Goal: Task Accomplishment & Management: Use online tool/utility

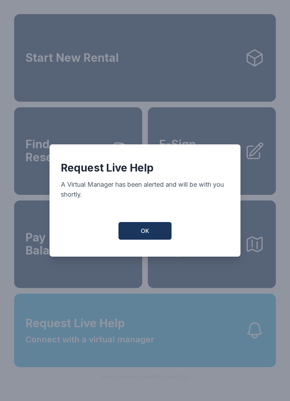
click at [151, 237] on button "OK" at bounding box center [144, 231] width 53 height 18
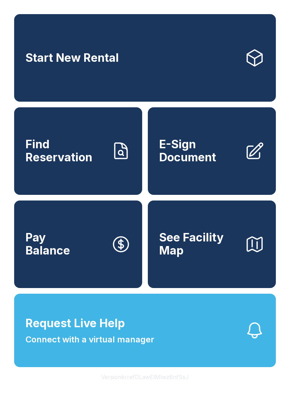
click at [185, 401] on div "Start New Rental Find Reservation E-Sign Document Pay Balance See Facility Map …" at bounding box center [145, 200] width 290 height 401
click at [233, 164] on span "E-Sign Document" at bounding box center [199, 151] width 80 height 26
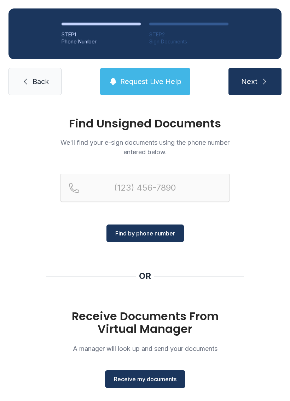
click at [161, 376] on span "Receive my documents" at bounding box center [145, 379] width 63 height 8
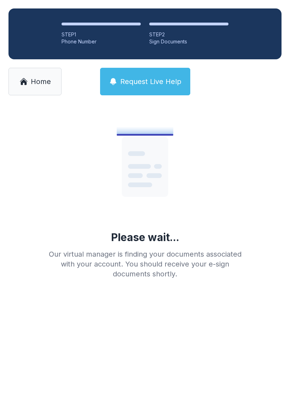
click at [43, 87] on link "Home" at bounding box center [34, 82] width 53 height 28
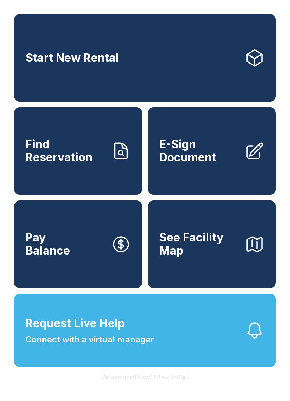
click at [220, 164] on span "E-Sign Document" at bounding box center [199, 151] width 80 height 26
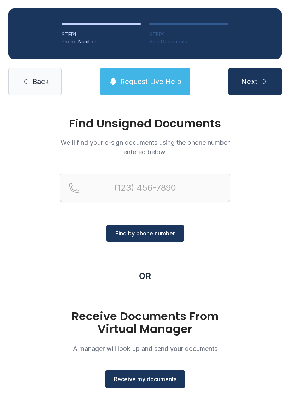
click at [171, 387] on button "Receive my documents" at bounding box center [145, 379] width 80 height 18
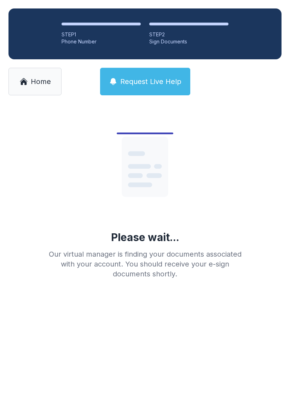
click at [193, 40] on div "Sign Documents" at bounding box center [188, 41] width 79 height 7
click at [172, 33] on div "STEP 2" at bounding box center [188, 34] width 79 height 7
click at [172, 20] on ol "STEP 1 Phone Number STEP 2 Sign Documents" at bounding box center [144, 33] width 273 height 51
click at [178, 27] on li "STEP 2 Sign Documents" at bounding box center [188, 34] width 79 height 23
click at [190, 28] on li "STEP 2 Sign Documents" at bounding box center [188, 34] width 79 height 23
